Goal: Task Accomplishment & Management: Manage account settings

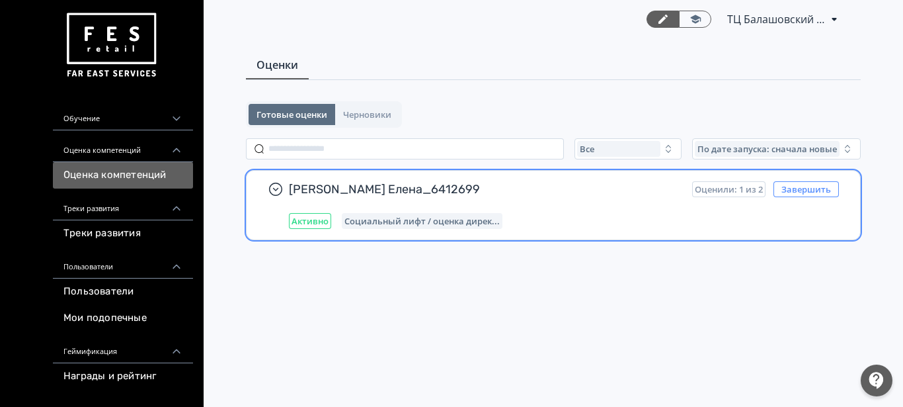
click at [822, 189] on button "Завершить" at bounding box center [805, 189] width 65 height 16
click at [806, 192] on button "Завершить" at bounding box center [805, 189] width 65 height 16
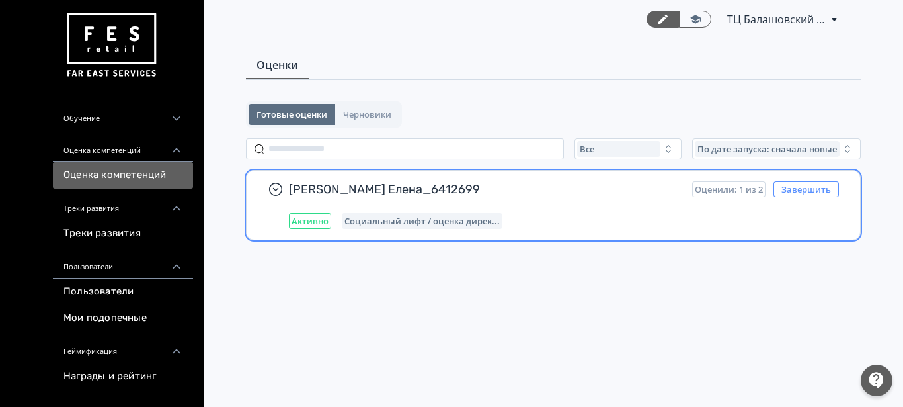
click at [806, 192] on button "Завершить" at bounding box center [805, 189] width 65 height 16
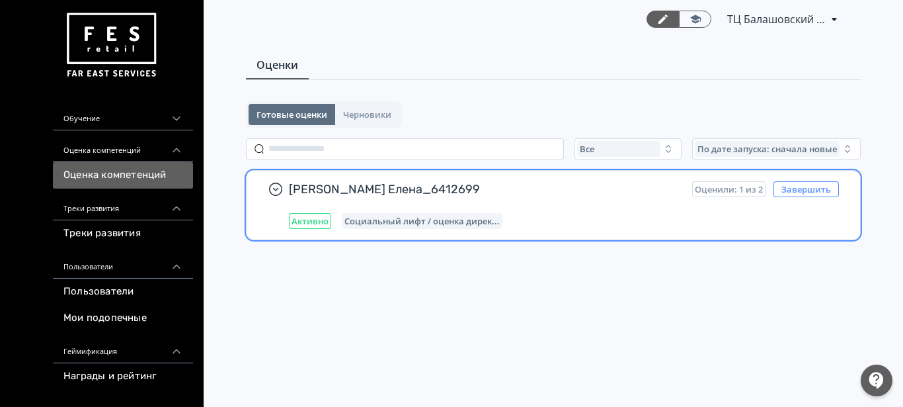
click at [806, 192] on button "Завершить" at bounding box center [805, 189] width 65 height 16
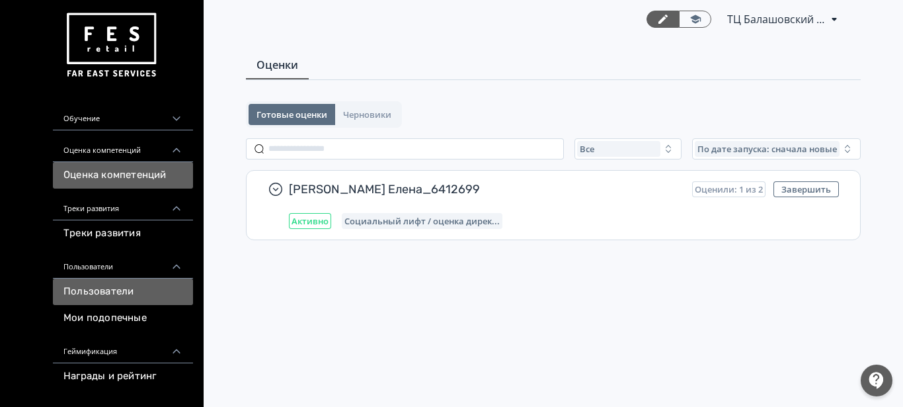
click at [132, 284] on link "Пользователи" at bounding box center [123, 291] width 140 height 26
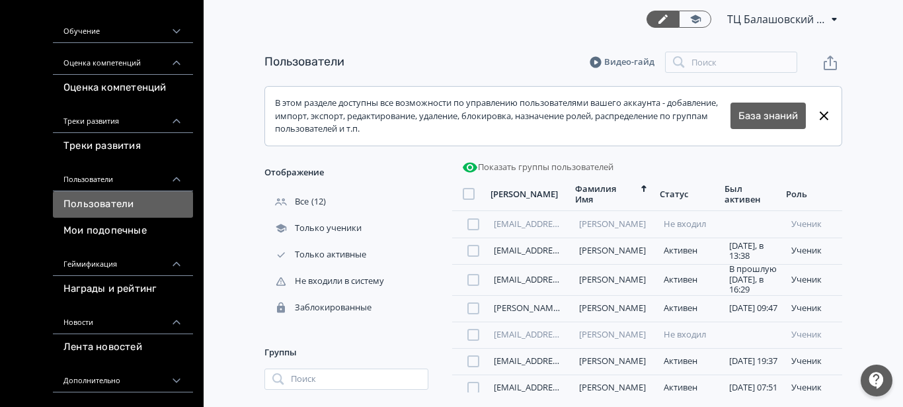
scroll to position [87, 0]
click at [136, 62] on div "Оценка компетенций" at bounding box center [123, 59] width 140 height 32
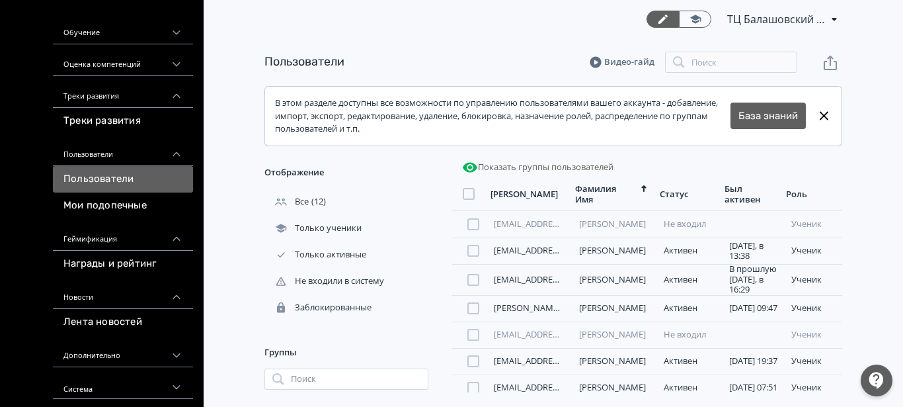
click at [136, 62] on div "Оценка компетенций" at bounding box center [123, 60] width 140 height 32
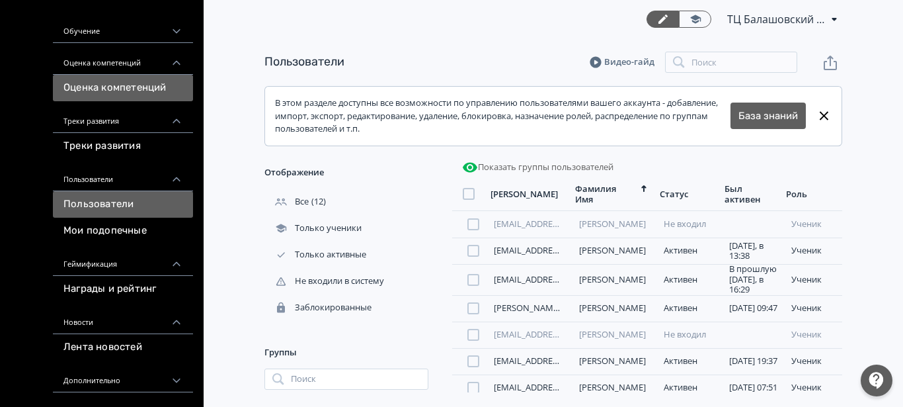
click at [128, 85] on link "Оценка компетенций" at bounding box center [123, 88] width 140 height 26
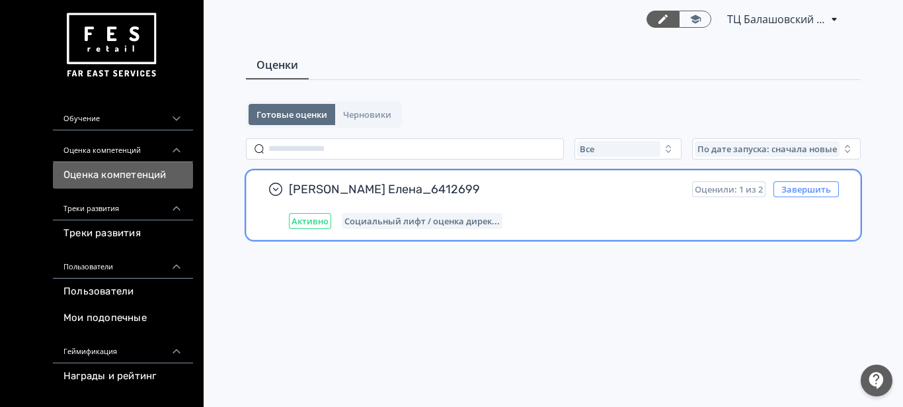
click at [804, 189] on button "Завершить" at bounding box center [805, 189] width 65 height 16
click at [802, 191] on button "Завершить" at bounding box center [805, 189] width 65 height 16
click at [802, 190] on button "Завершить" at bounding box center [805, 189] width 65 height 16
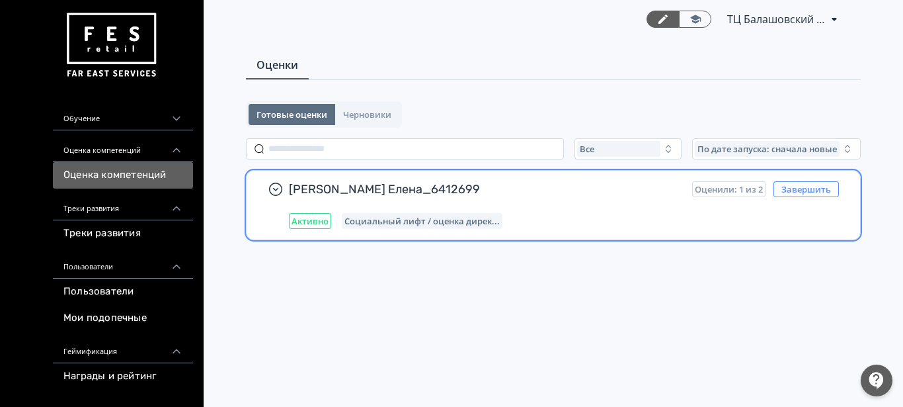
click at [804, 187] on button "Завершить" at bounding box center [805, 189] width 65 height 16
click at [570, 202] on div "[PERSON_NAME] Елена_6412699 Оценили: 1 из 2 Завершить Активно Социальный лифт /…" at bounding box center [564, 205] width 550 height 48
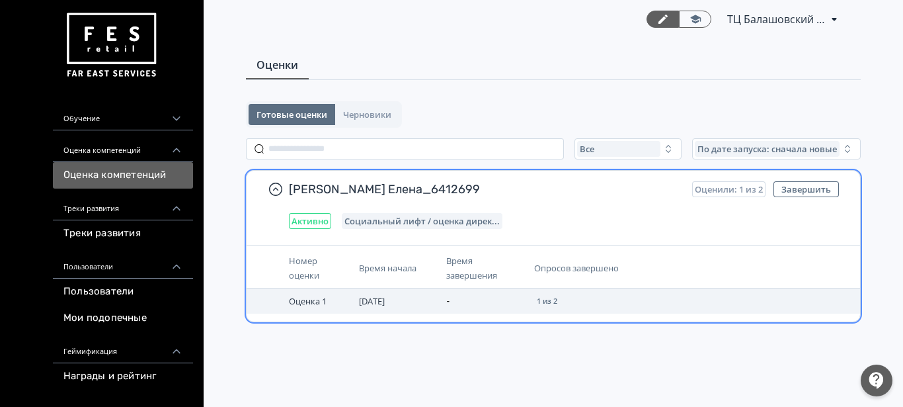
click at [468, 310] on td "-" at bounding box center [484, 300] width 87 height 25
click at [412, 300] on td "[DATE]" at bounding box center [397, 300] width 87 height 25
click at [324, 295] on span "Оценка 1" at bounding box center [308, 301] width 38 height 12
click at [307, 297] on span "Оценка 1" at bounding box center [308, 301] width 38 height 12
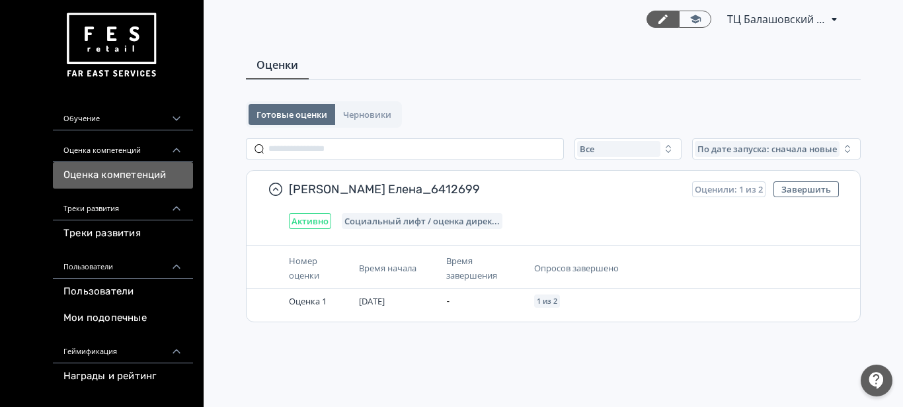
click at [103, 28] on img at bounding box center [110, 45] width 95 height 75
